Goal: Transaction & Acquisition: Obtain resource

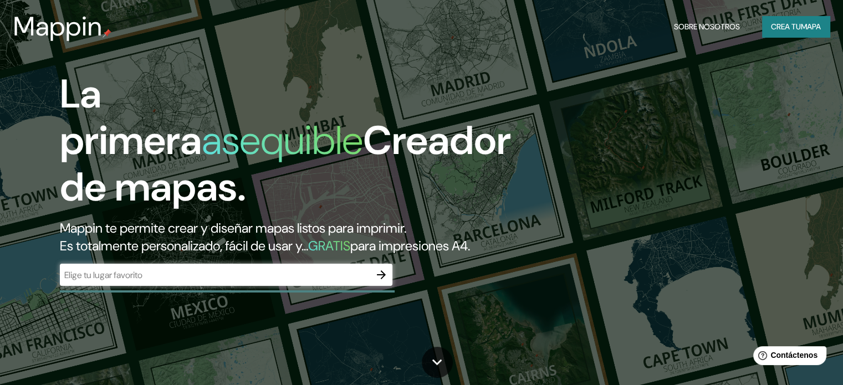
click at [185, 297] on div "La primera asequible Creador de mapas. Mappin te permite crear y diseñar mapas …" at bounding box center [271, 184] width 506 height 226
click at [217, 281] on input "text" at bounding box center [215, 275] width 310 height 13
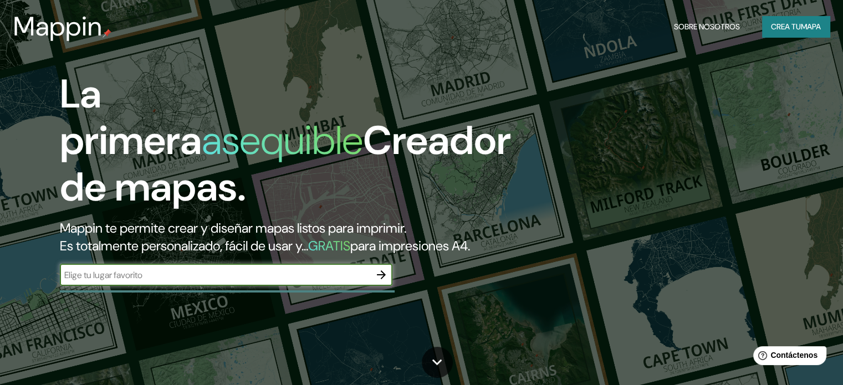
type input "constitucion"
click at [384, 281] on icon "button" at bounding box center [380, 274] width 13 height 13
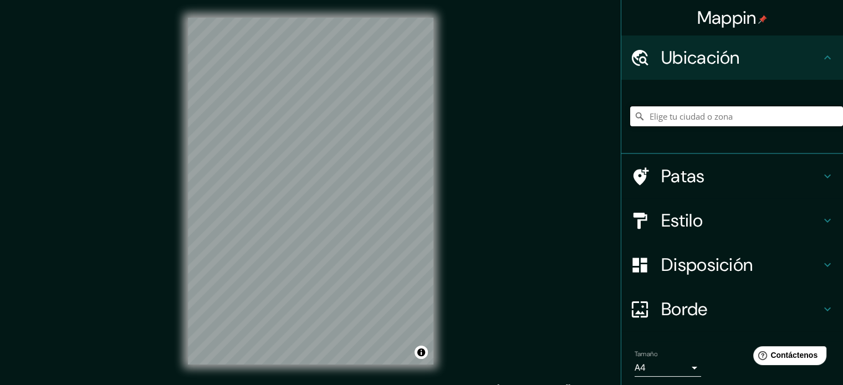
click at [682, 116] on input "Elige tu ciudad o zona" at bounding box center [736, 116] width 213 height 20
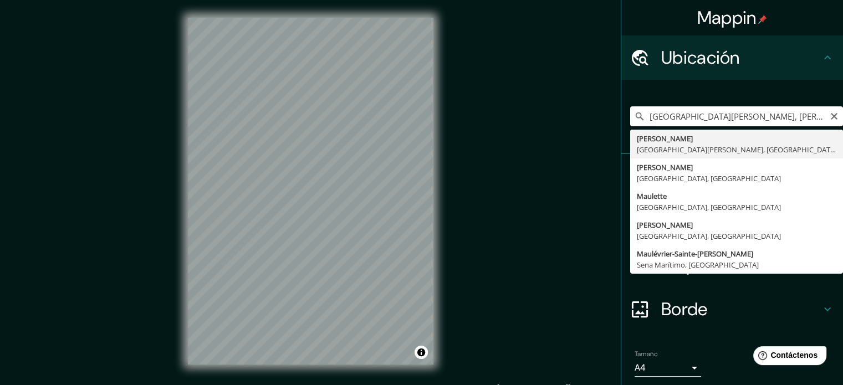
click at [825, 121] on input "Ciudad De Mar Del Plata, Adolfo Gonzales Chaves, Provincia de Buenos Aires, B75…" at bounding box center [736, 116] width 213 height 20
type input "Ciudad De Mar Del Plata, Adolfo Gonzales Chaves, Provincia de Buenos Aires, B75…"
click at [829, 112] on icon "Claro" at bounding box center [833, 116] width 9 height 9
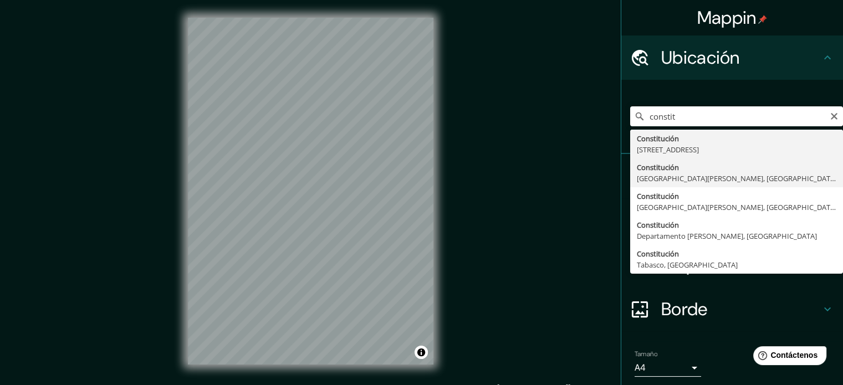
type input "Constitución, Región del Maule, Chile"
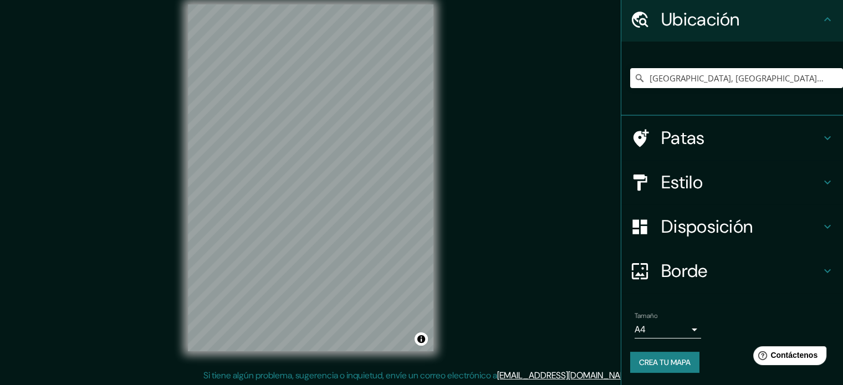
scroll to position [14, 0]
click at [676, 357] on font "Crea tu mapa" at bounding box center [665, 362] width 52 height 10
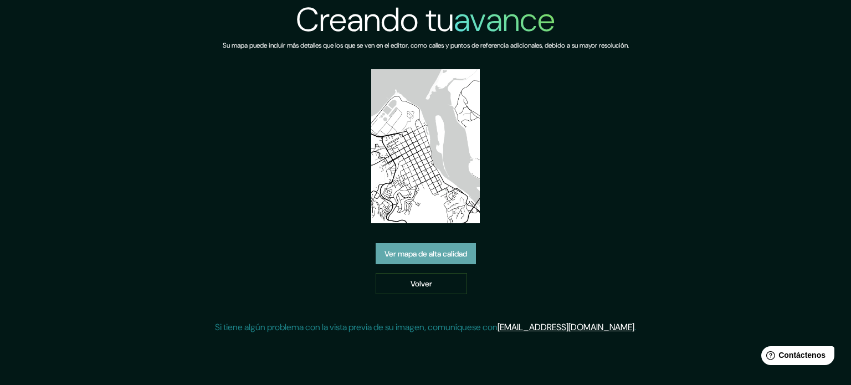
click at [440, 261] on link "Ver mapa de alta calidad" at bounding box center [426, 253] width 100 height 21
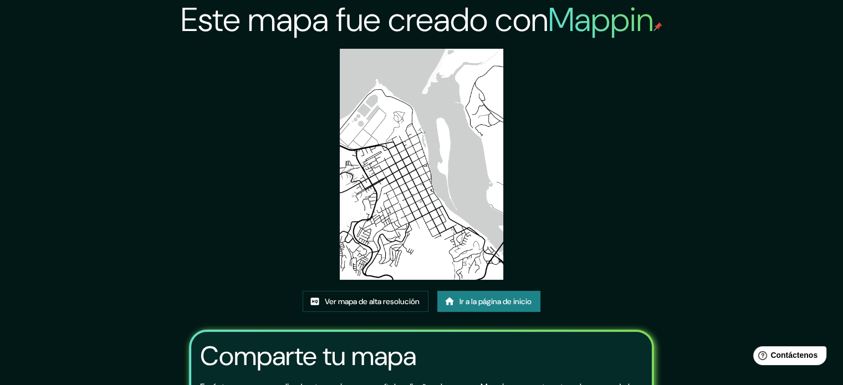
click at [410, 192] on img at bounding box center [421, 164] width 163 height 231
click at [433, 181] on img at bounding box center [421, 164] width 163 height 231
click at [409, 307] on font "Ver mapa de alta resolución" at bounding box center [372, 301] width 95 height 14
